Goal: Register for event/course

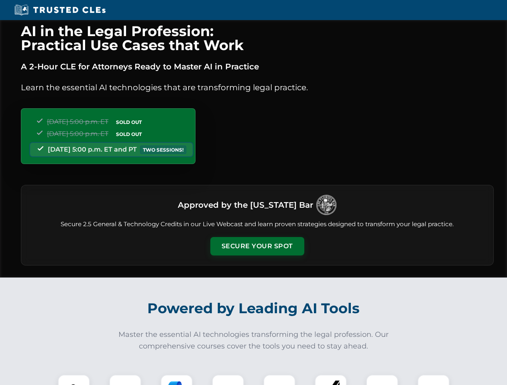
click at [257, 246] on button "Secure Your Spot" at bounding box center [257, 246] width 94 height 18
click at [74, 380] on img at bounding box center [73, 390] width 23 height 23
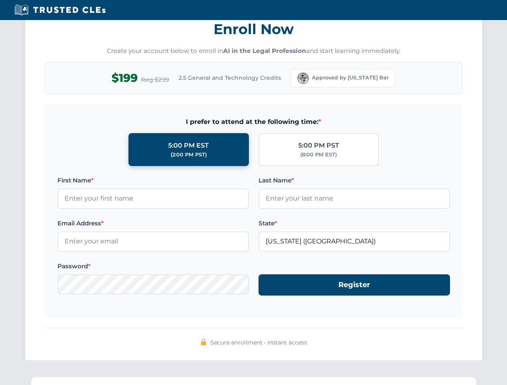
scroll to position [788, 0]
